Goal: Obtain resource: Download file/media

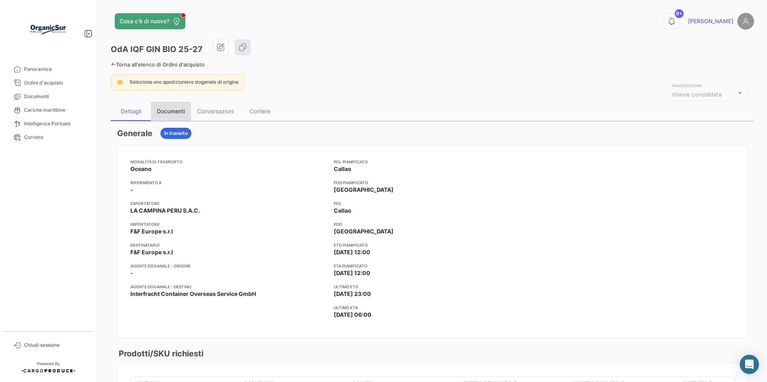
click at [178, 108] on div "Documenti" at bounding box center [171, 111] width 28 height 7
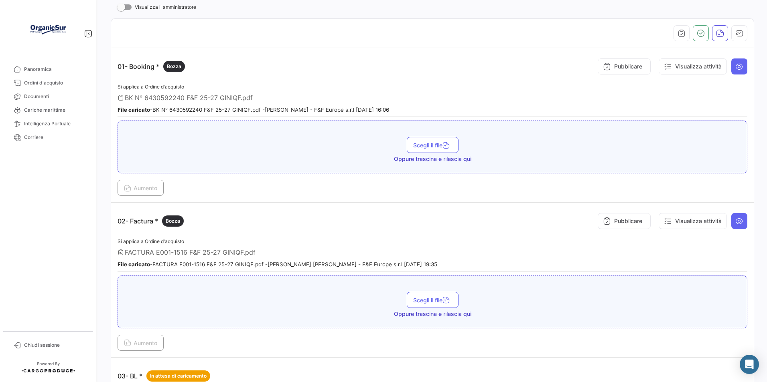
scroll to position [160, 0]
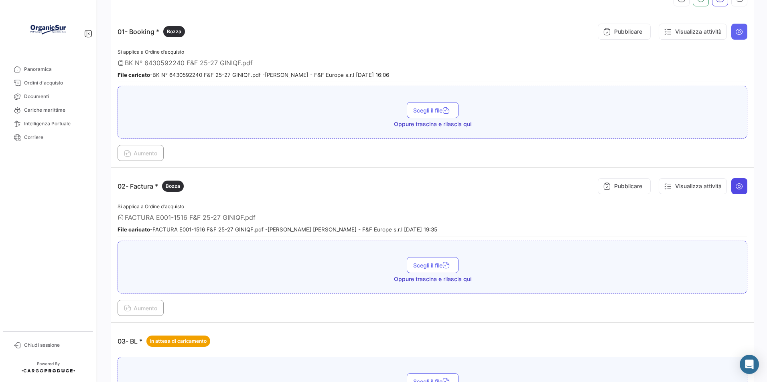
click at [369, 184] on icon at bounding box center [739, 186] width 8 height 8
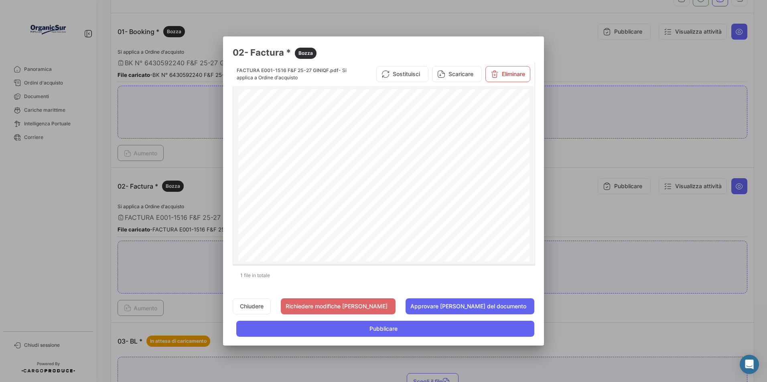
click at [369, 67] on button "Scaricare" at bounding box center [457, 74] width 50 height 16
drag, startPoint x: 280, startPoint y: 305, endPoint x: 168, endPoint y: 269, distance: 117.2
click at [271, 305] on button "Chiudere" at bounding box center [252, 307] width 38 height 16
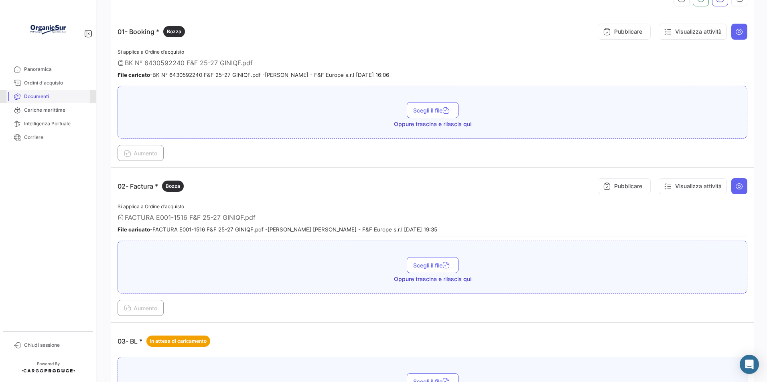
click at [40, 94] on span "Documenti" at bounding box center [55, 96] width 63 height 7
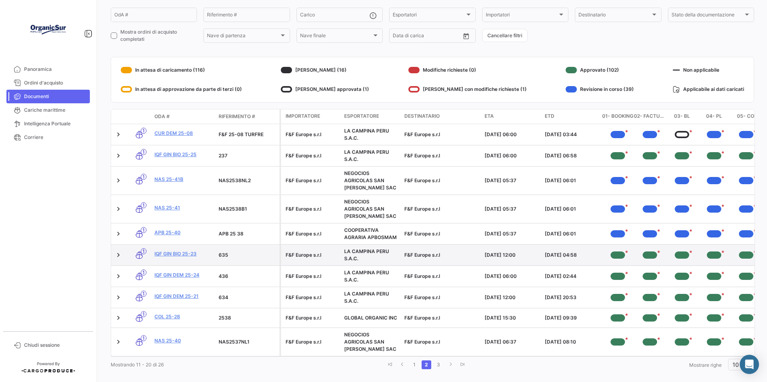
scroll to position [81, 0]
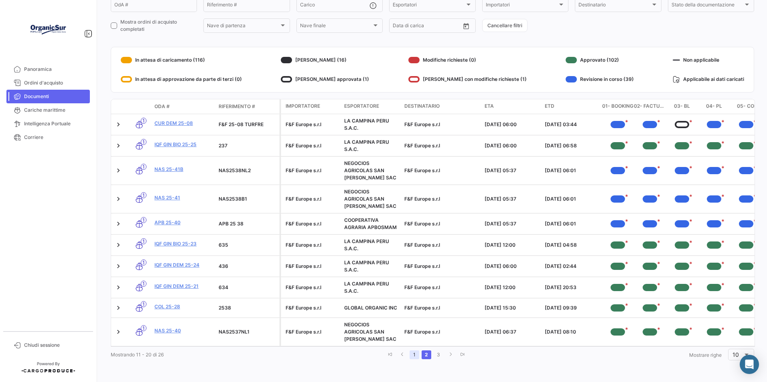
click at [369, 355] on link "1" at bounding box center [414, 355] width 10 height 9
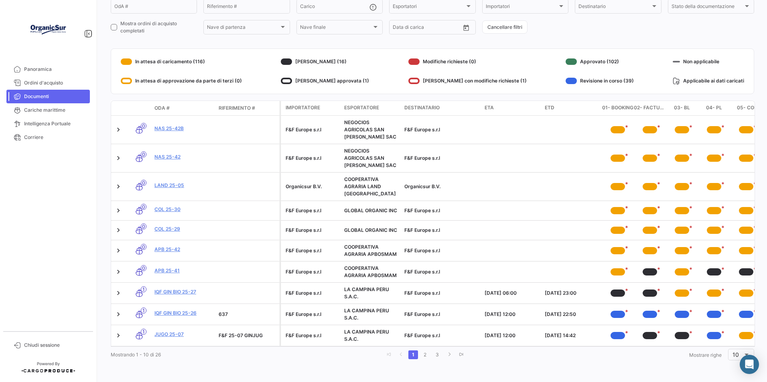
scroll to position [72, 0]
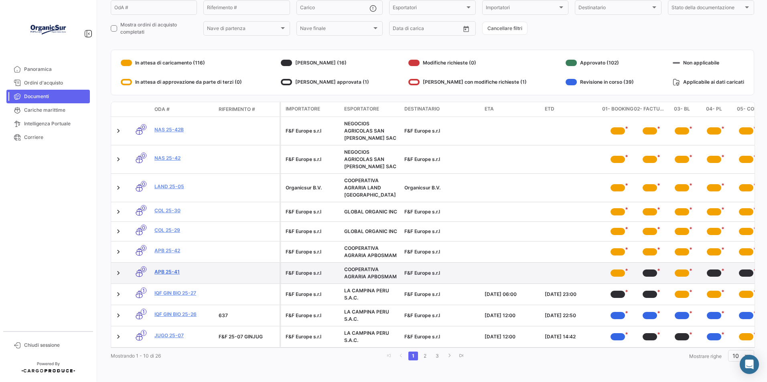
click at [164, 269] on link "APB 25-41" at bounding box center [183, 272] width 58 height 7
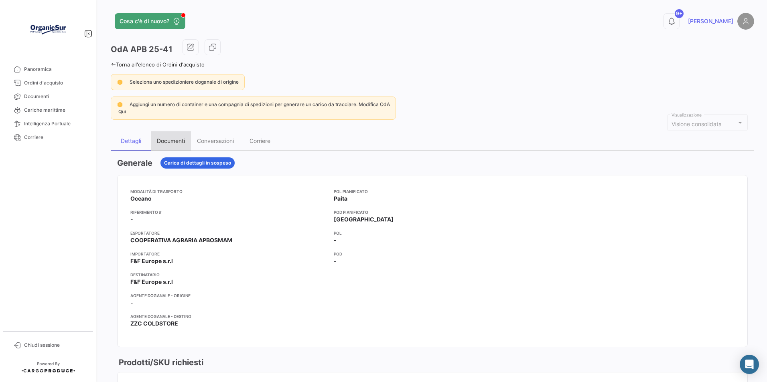
click at [170, 141] on div "Documenti" at bounding box center [171, 141] width 28 height 7
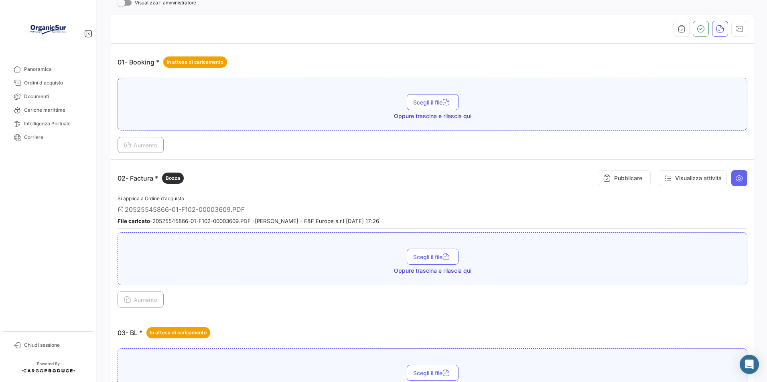
scroll to position [160, 0]
click at [369, 179] on icon at bounding box center [739, 178] width 8 height 8
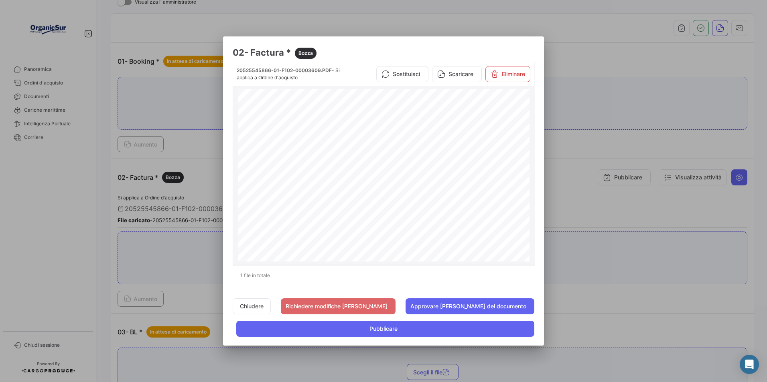
click at [369, 75] on button "Scaricare" at bounding box center [457, 74] width 50 height 16
click at [271, 306] on button "Chiudere" at bounding box center [252, 307] width 38 height 16
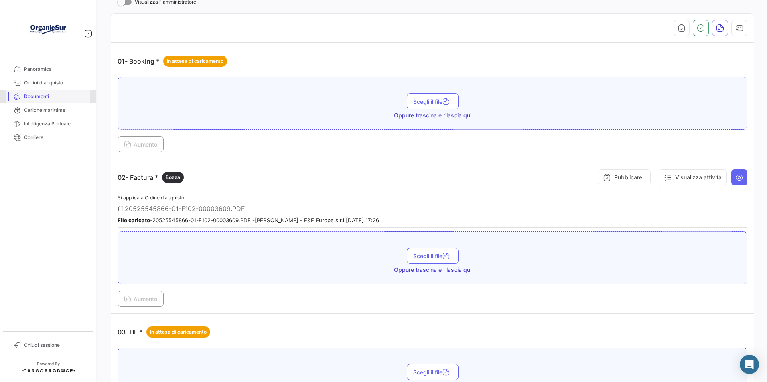
click at [53, 94] on span "Documenti" at bounding box center [55, 96] width 63 height 7
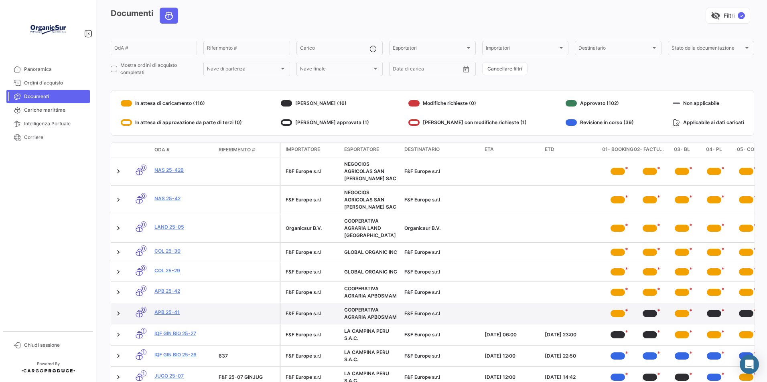
scroll to position [72, 0]
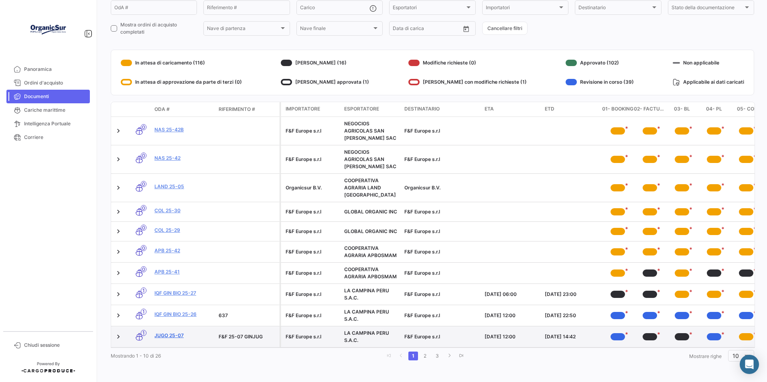
click at [174, 332] on link "JUGO 25-07" at bounding box center [183, 335] width 58 height 7
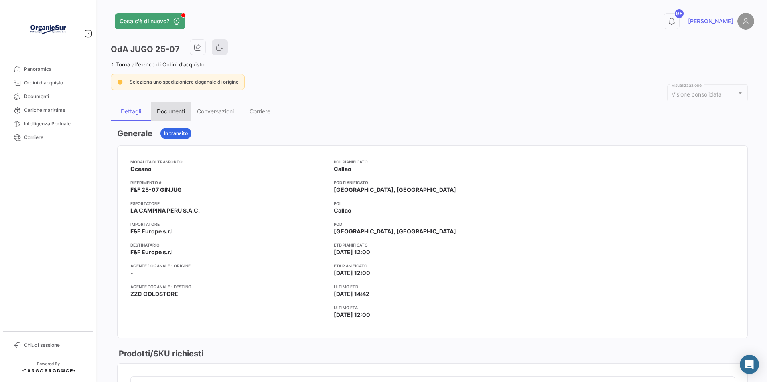
drag, startPoint x: 171, startPoint y: 113, endPoint x: 177, endPoint y: 113, distance: 5.6
click at [176, 113] on div "Documenti" at bounding box center [171, 111] width 28 height 7
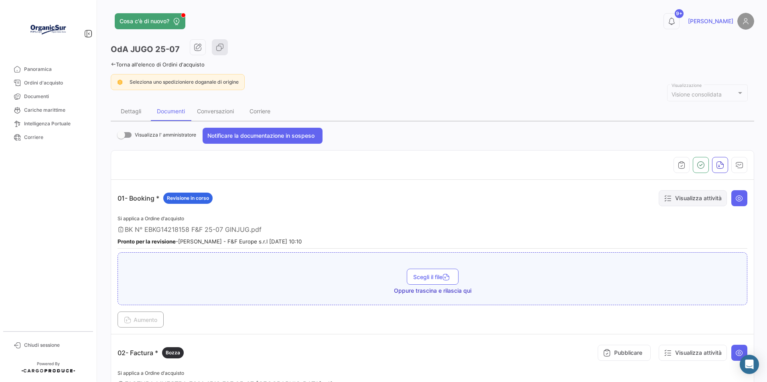
click at [369, 198] on button "Visualizza attività" at bounding box center [692, 198] width 68 height 16
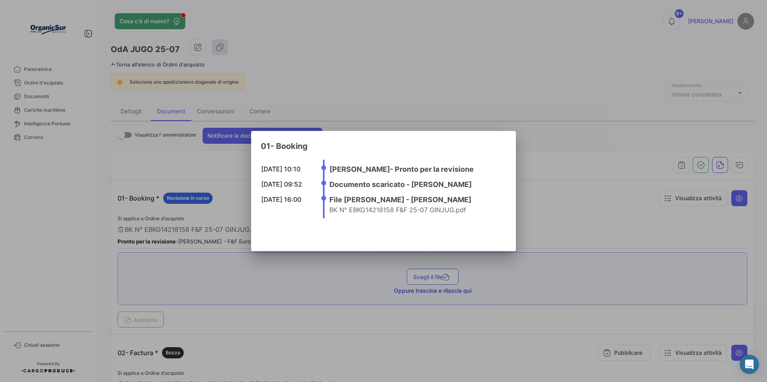
drag, startPoint x: 628, startPoint y: 221, endPoint x: 666, endPoint y: 253, distance: 49.2
click at [369, 221] on div at bounding box center [383, 191] width 767 height 382
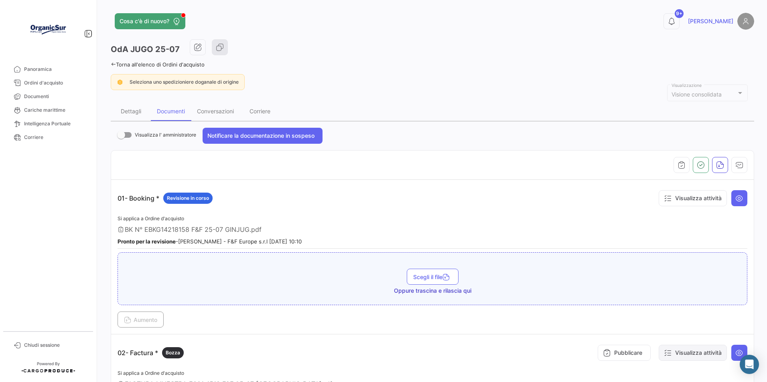
click at [369, 353] on button "Visualizza attività" at bounding box center [692, 353] width 68 height 16
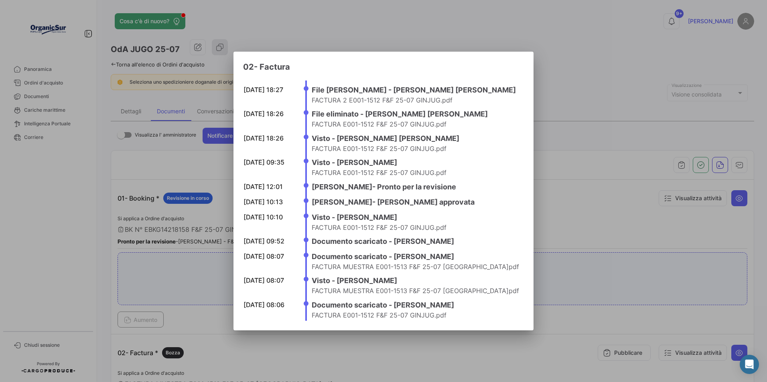
click at [369, 40] on div at bounding box center [383, 191] width 767 height 382
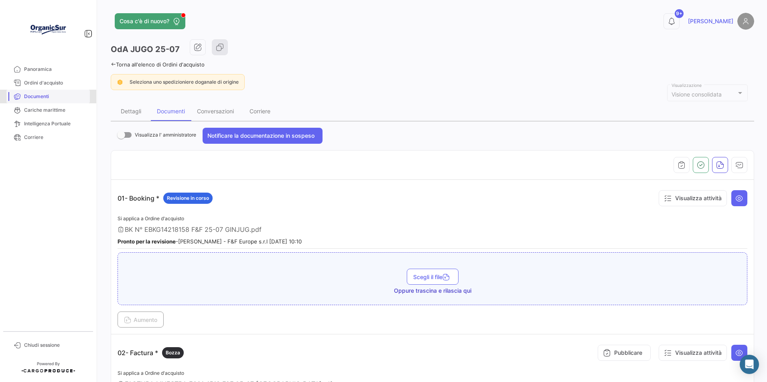
click at [47, 93] on span "Documenti" at bounding box center [55, 96] width 63 height 7
